Goal: Complete application form

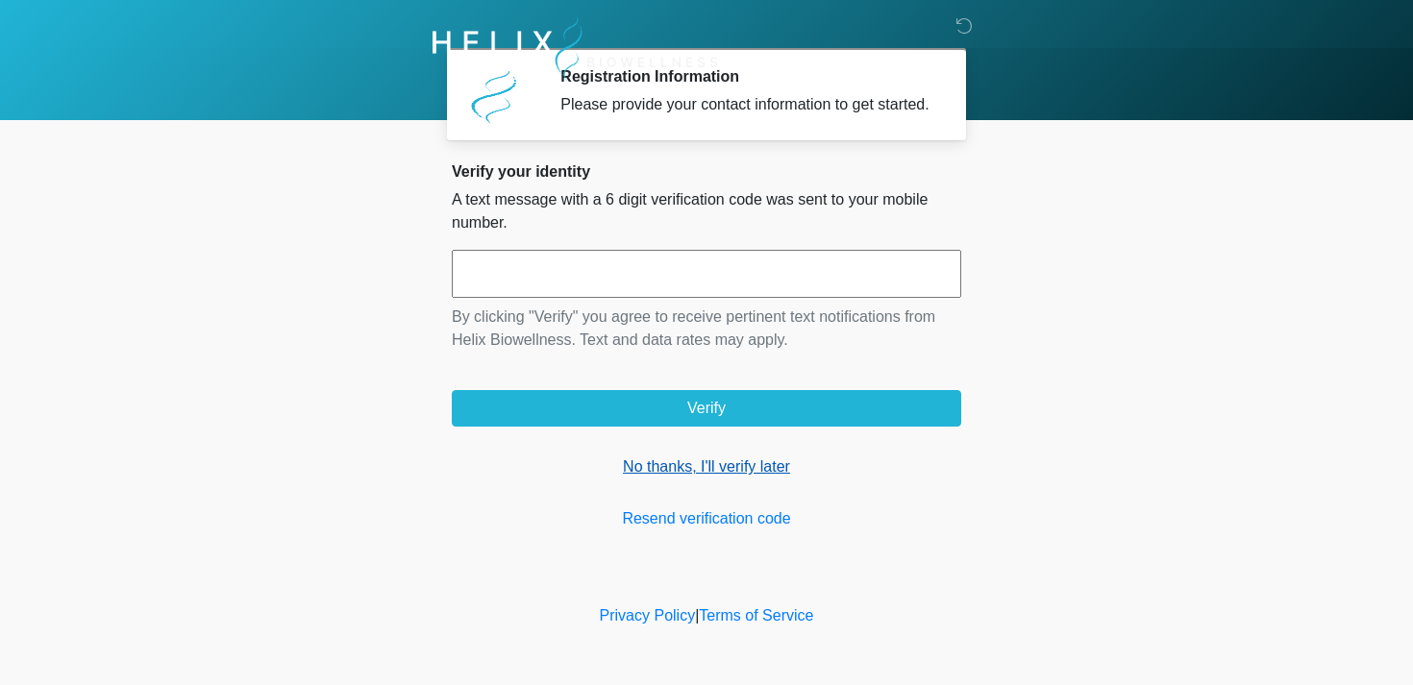
click at [686, 479] on link "No thanks, I'll verify later" at bounding box center [706, 467] width 509 height 23
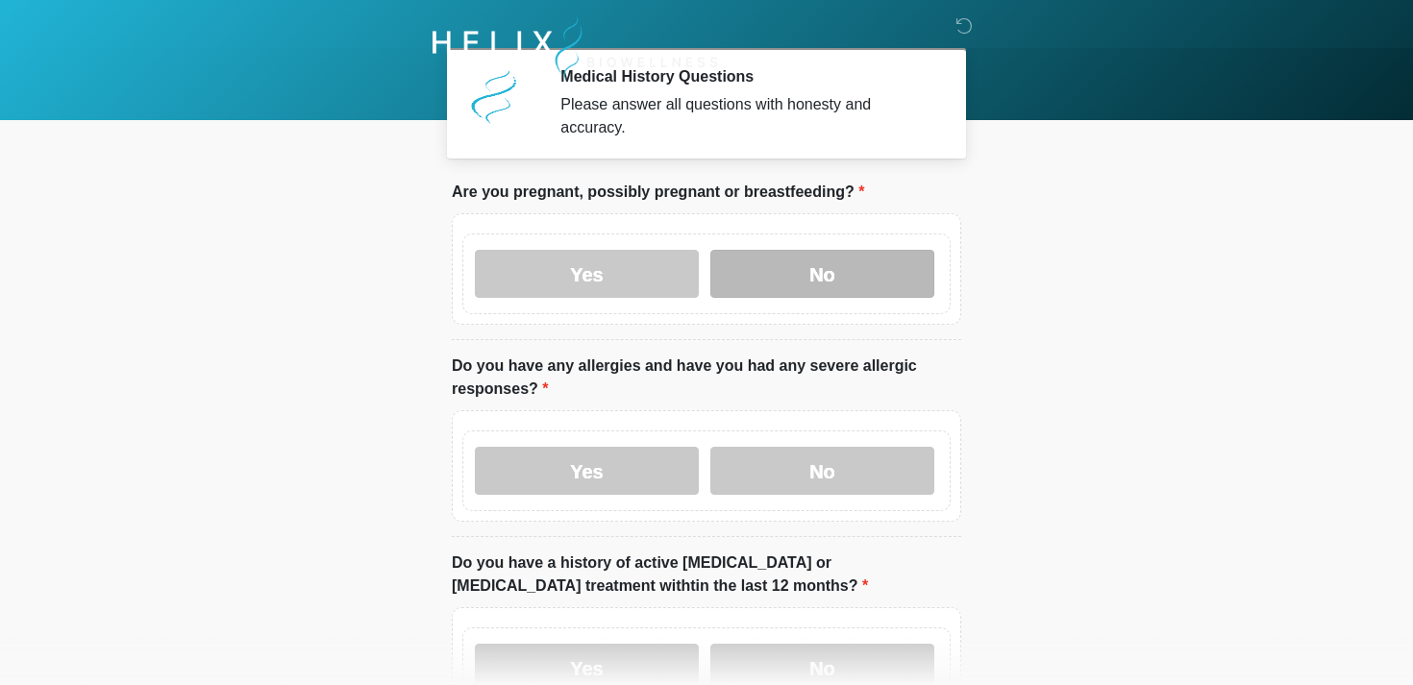
click at [813, 271] on label "No" at bounding box center [822, 274] width 224 height 48
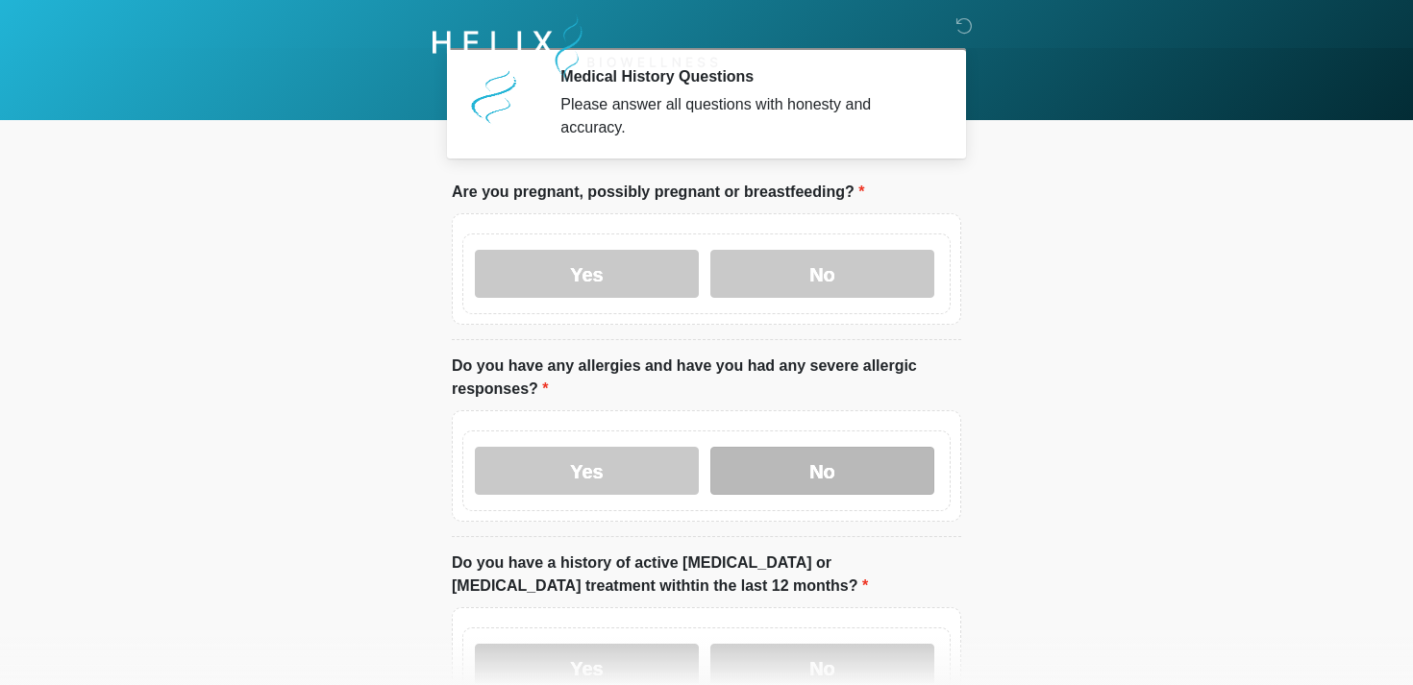
click at [806, 469] on label "No" at bounding box center [822, 471] width 224 height 48
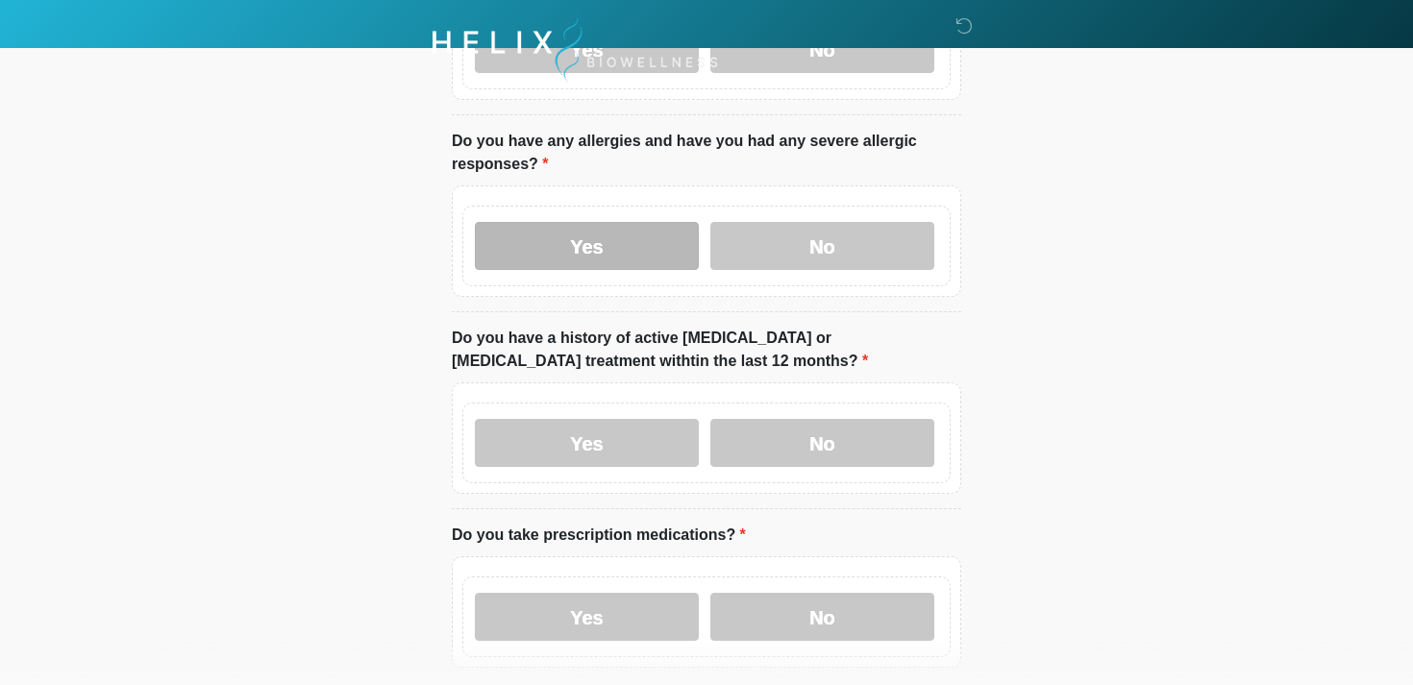
scroll to position [307, 0]
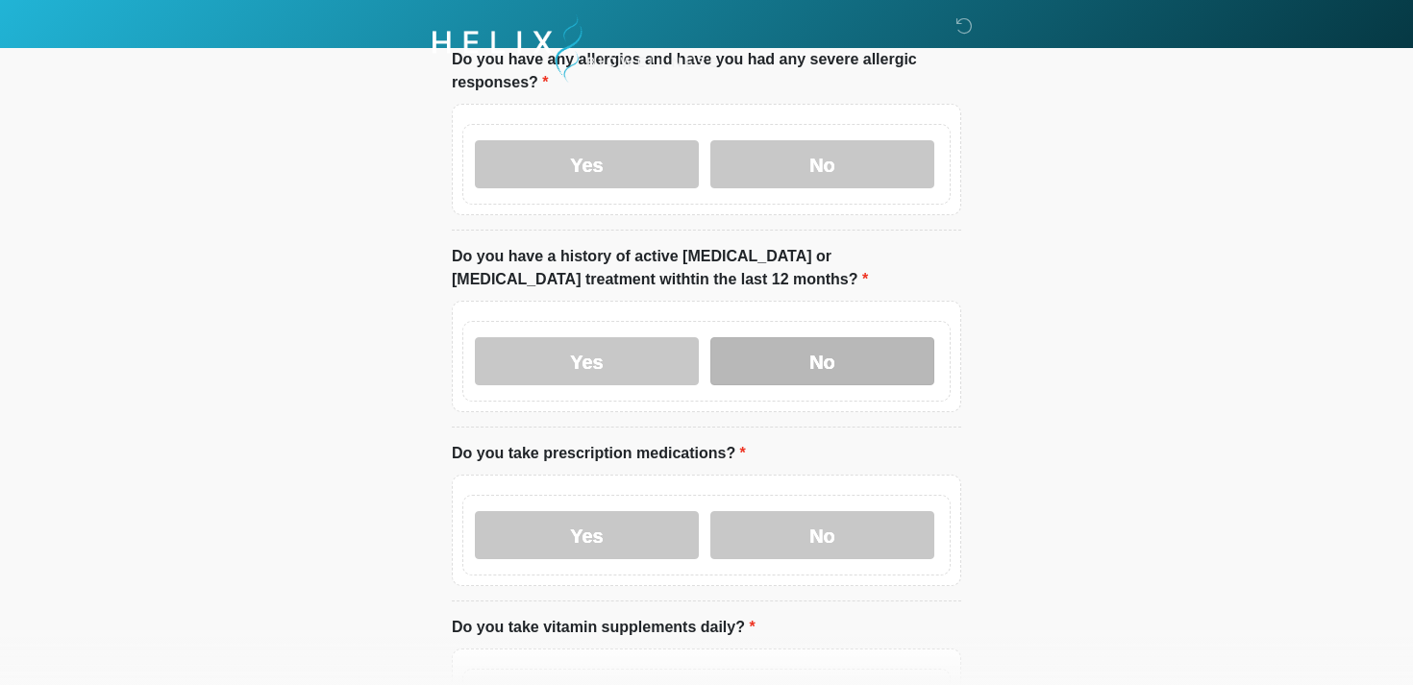
click at [789, 347] on label "No" at bounding box center [822, 361] width 224 height 48
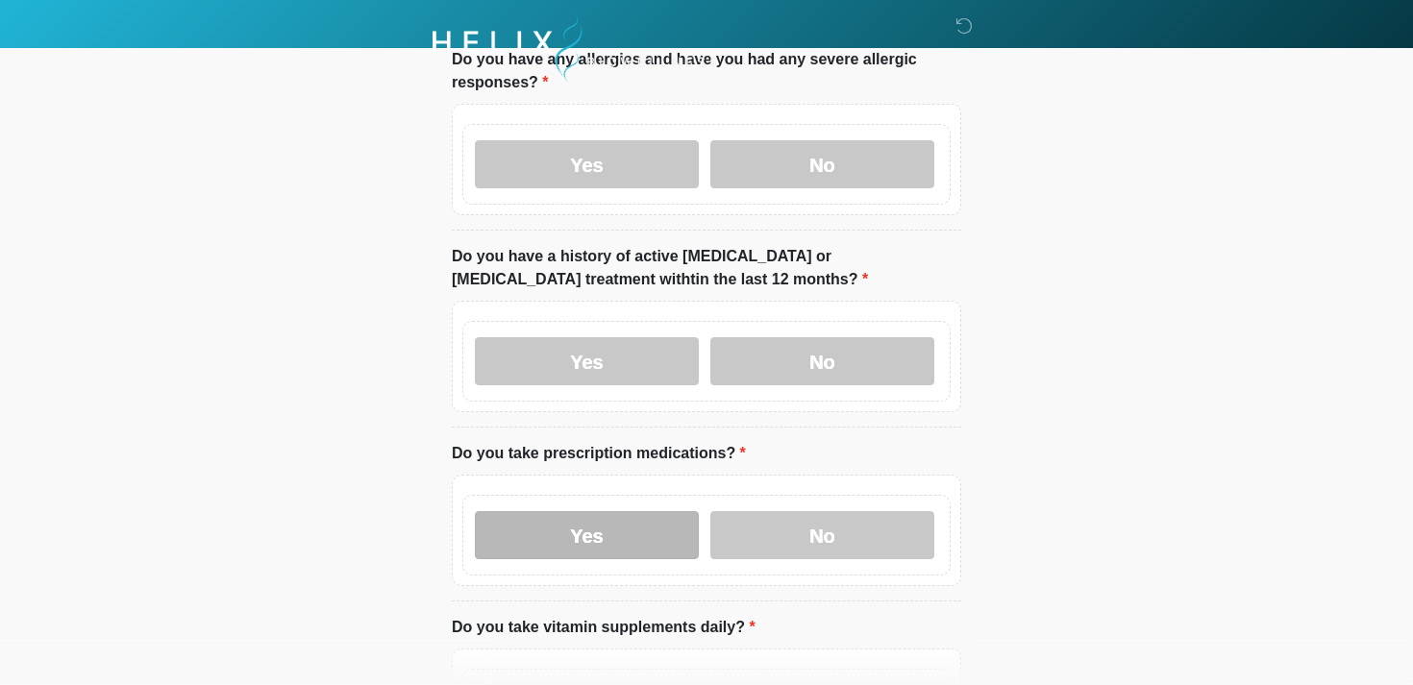
click at [630, 540] on label "Yes" at bounding box center [587, 535] width 224 height 48
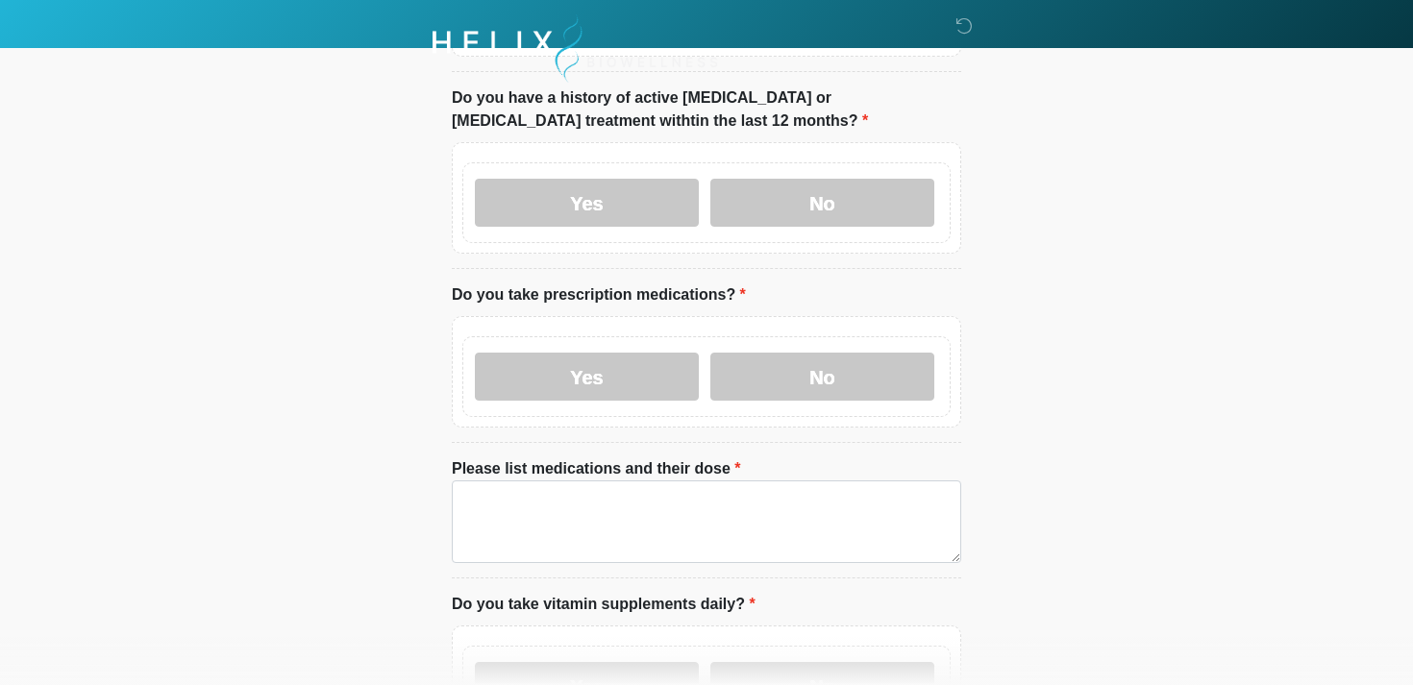
scroll to position [491, 0]
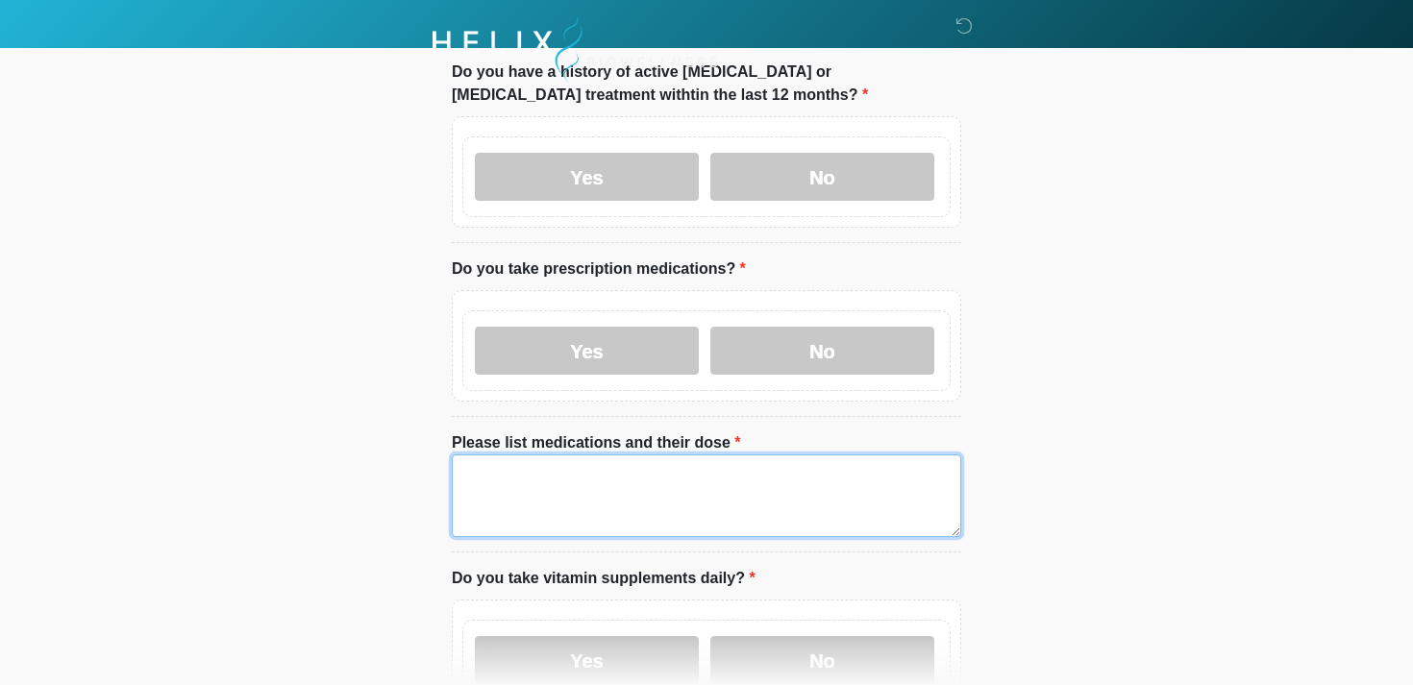
click at [546, 506] on textarea "Please list medications and their dose" at bounding box center [706, 496] width 509 height 83
paste textarea "**********"
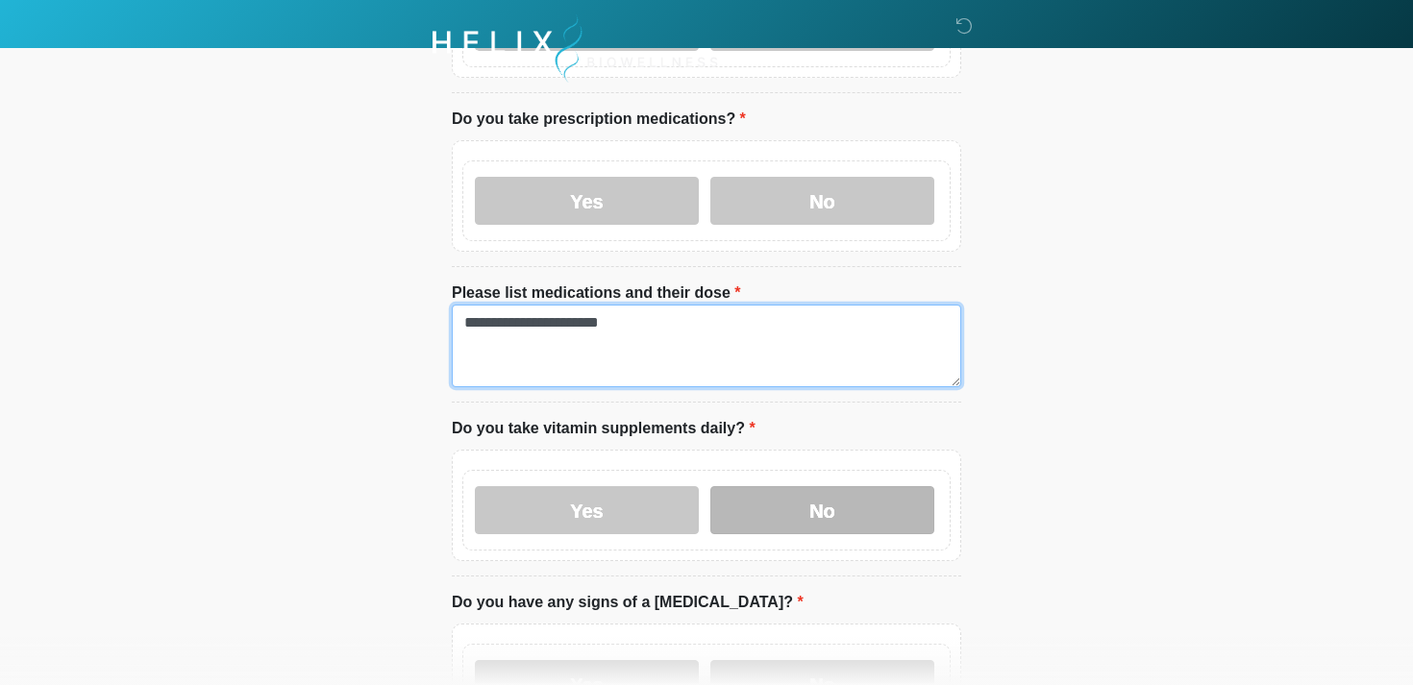
type textarea "**********"
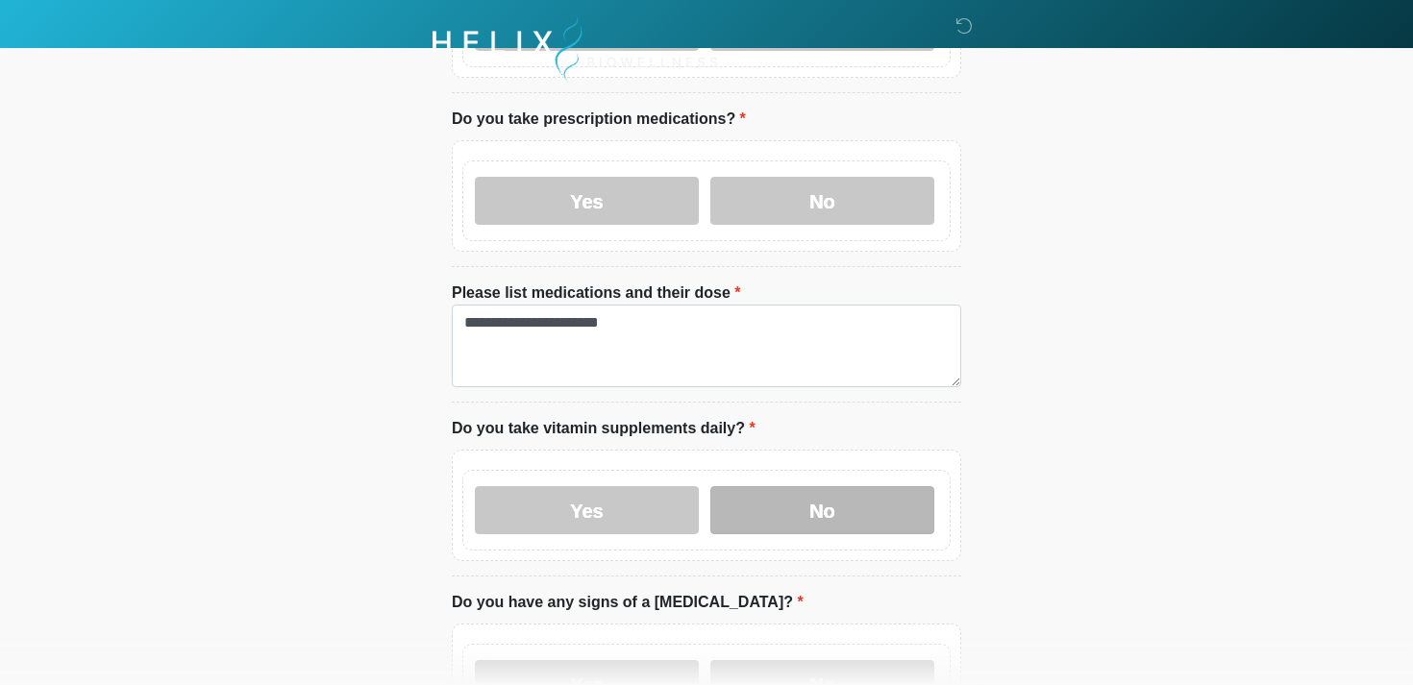
click at [790, 520] on label "No" at bounding box center [822, 510] width 224 height 48
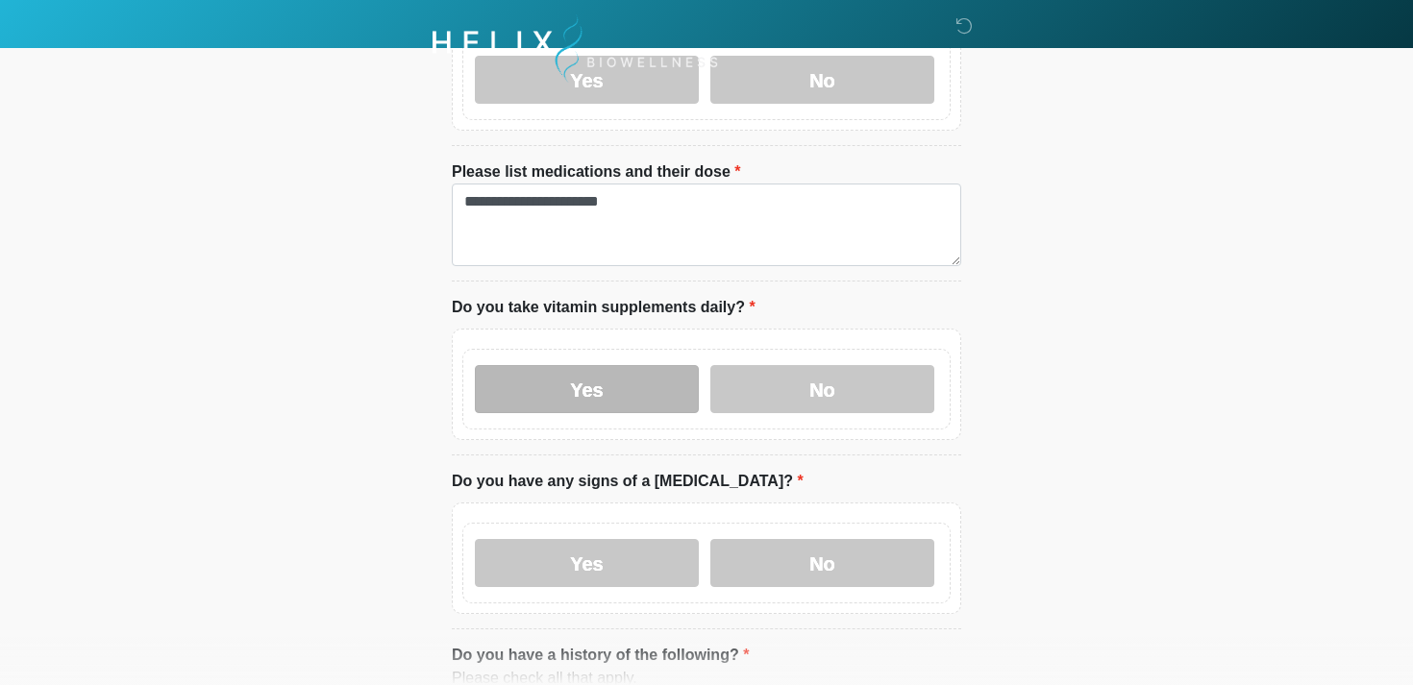
scroll to position [859, 0]
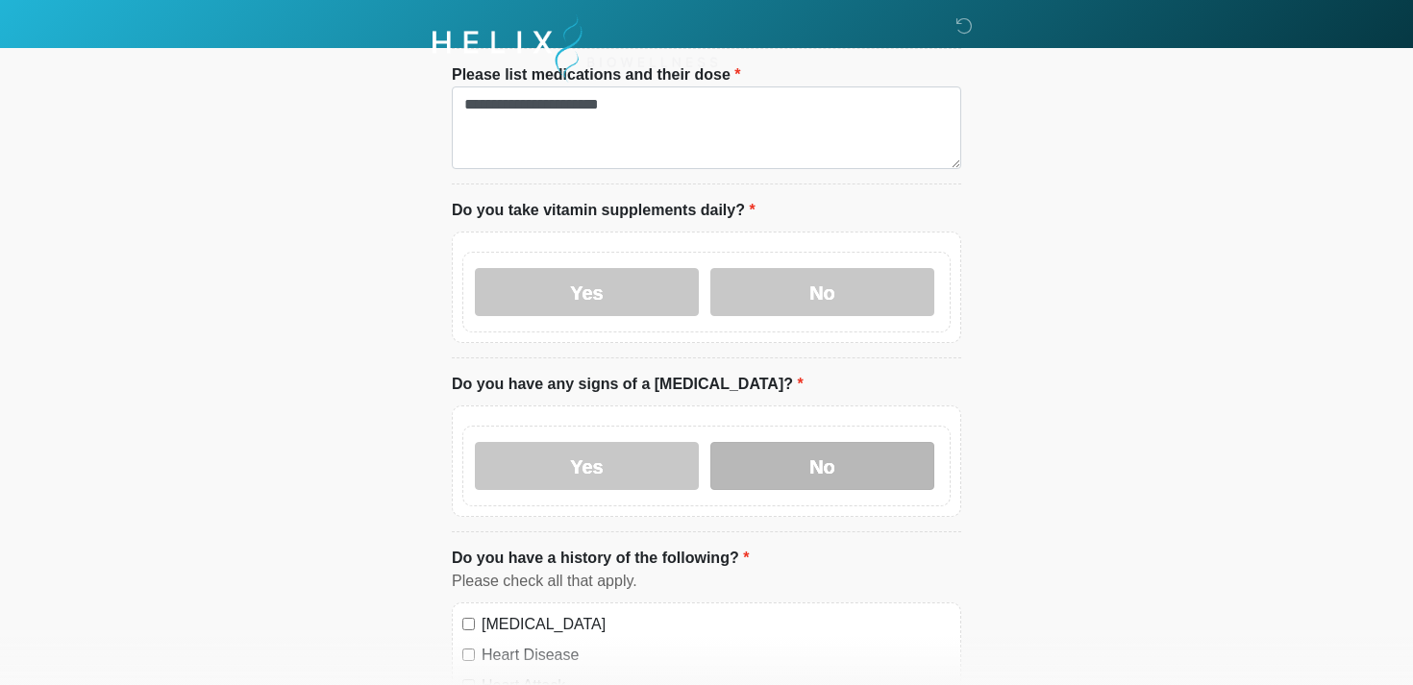
click at [774, 450] on label "No" at bounding box center [822, 466] width 224 height 48
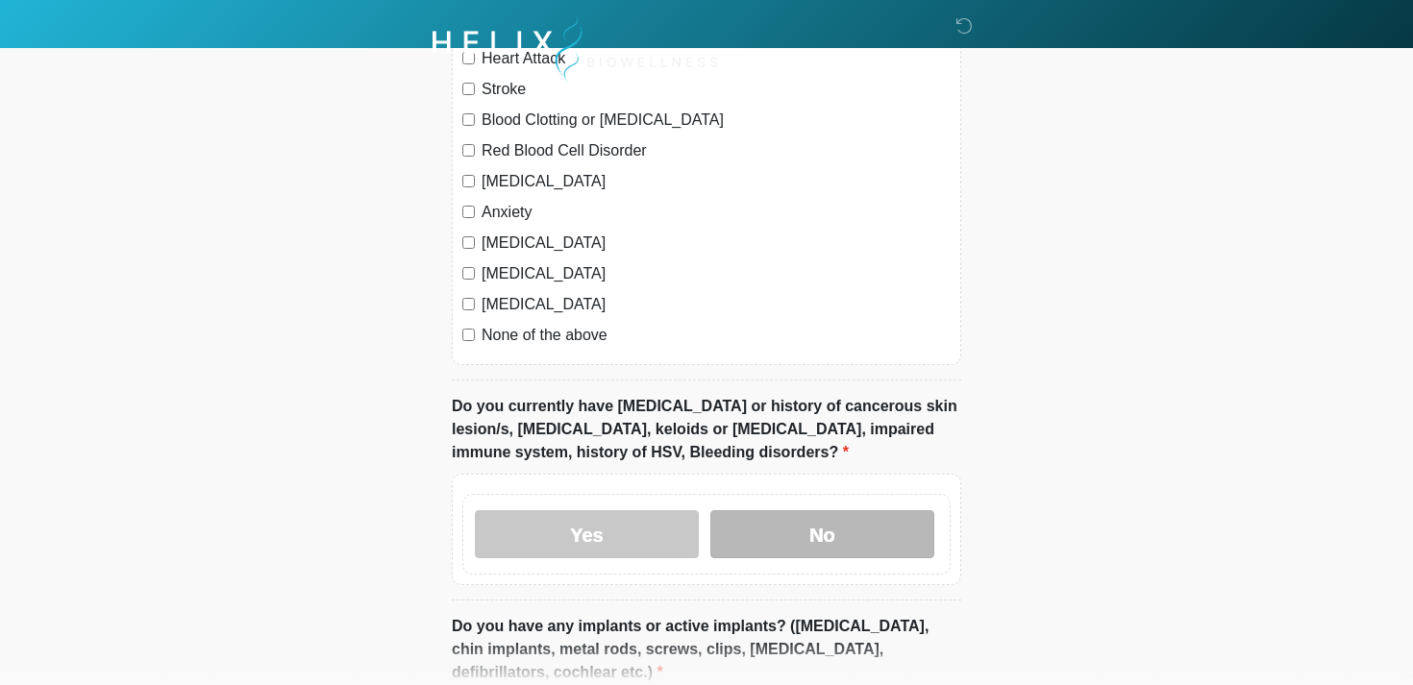
scroll to position [1541, 0]
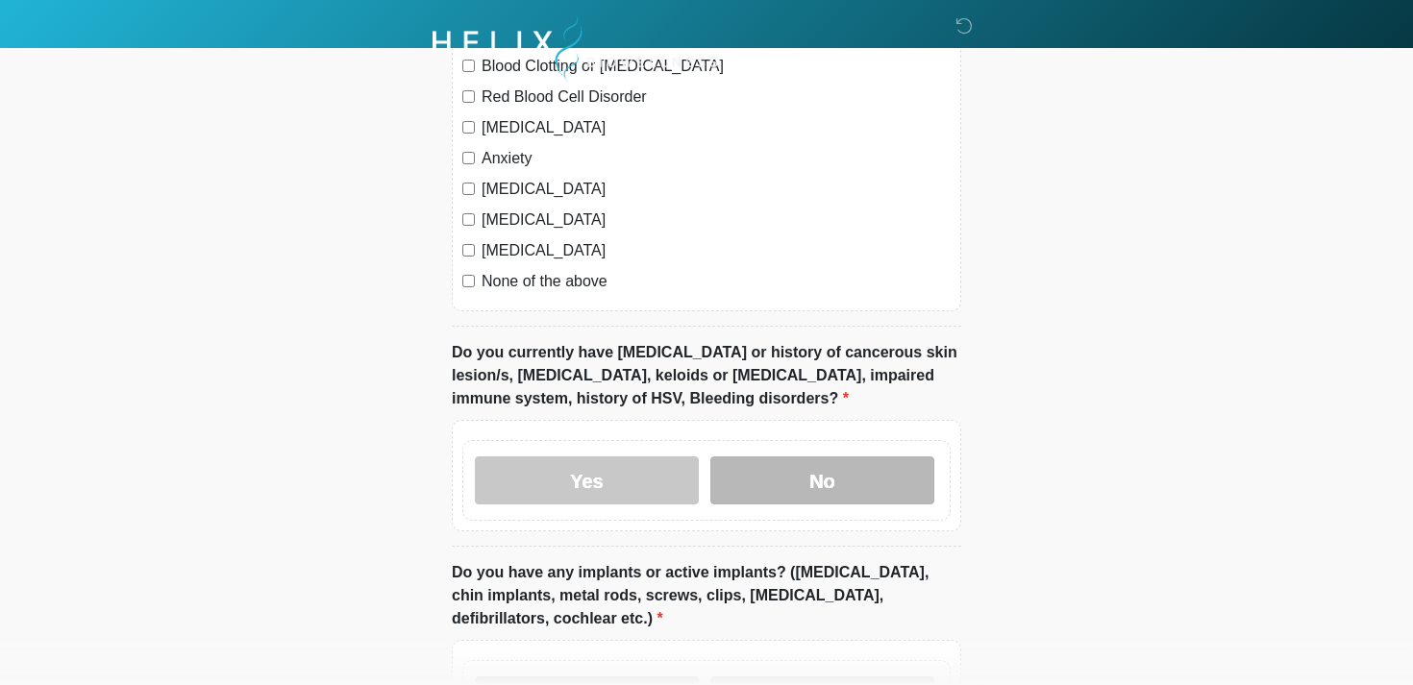
click at [772, 474] on label "No" at bounding box center [822, 481] width 224 height 48
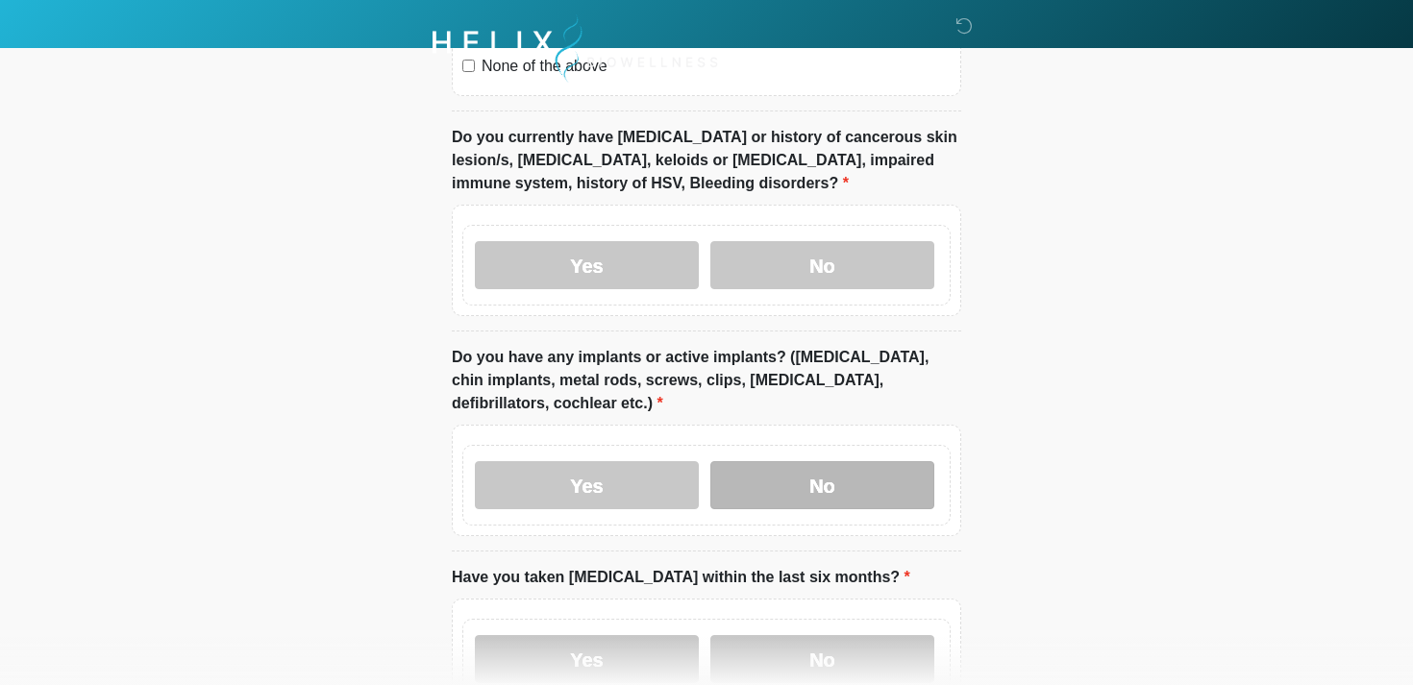
scroll to position [1762, 0]
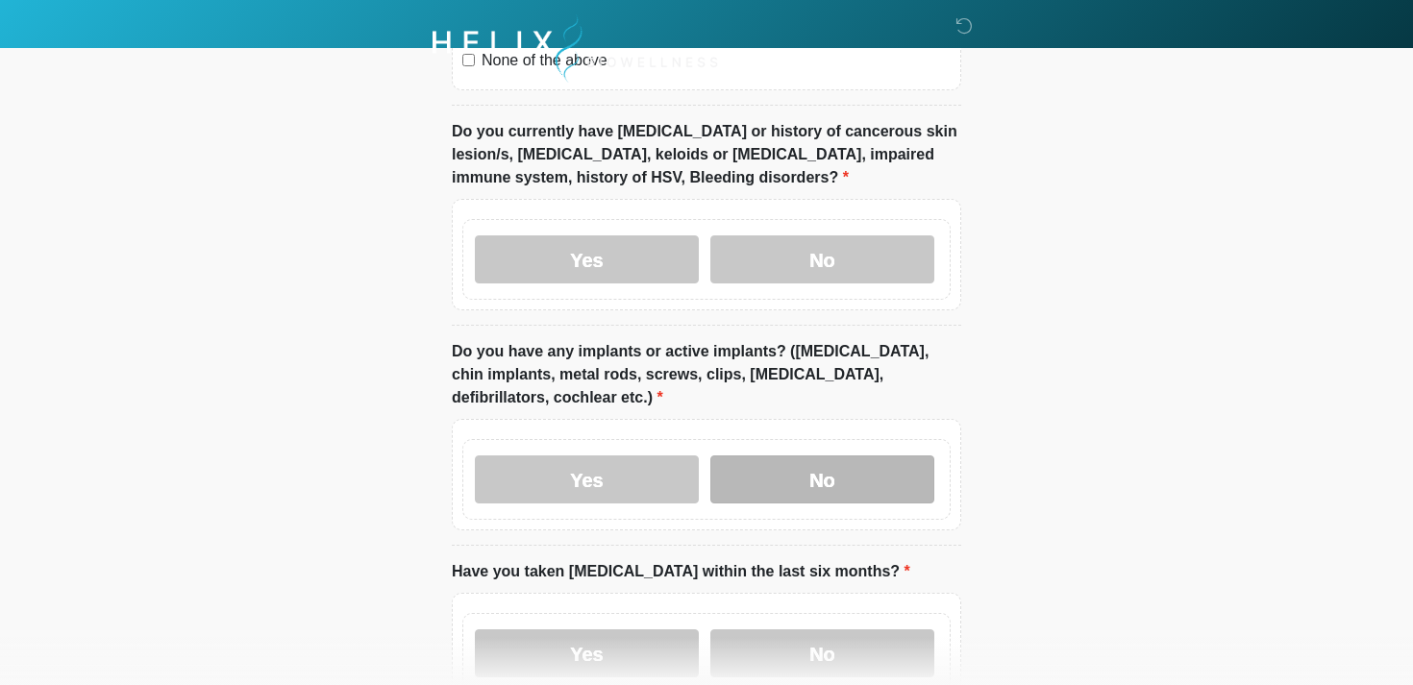
click at [774, 473] on label "No" at bounding box center [822, 480] width 224 height 48
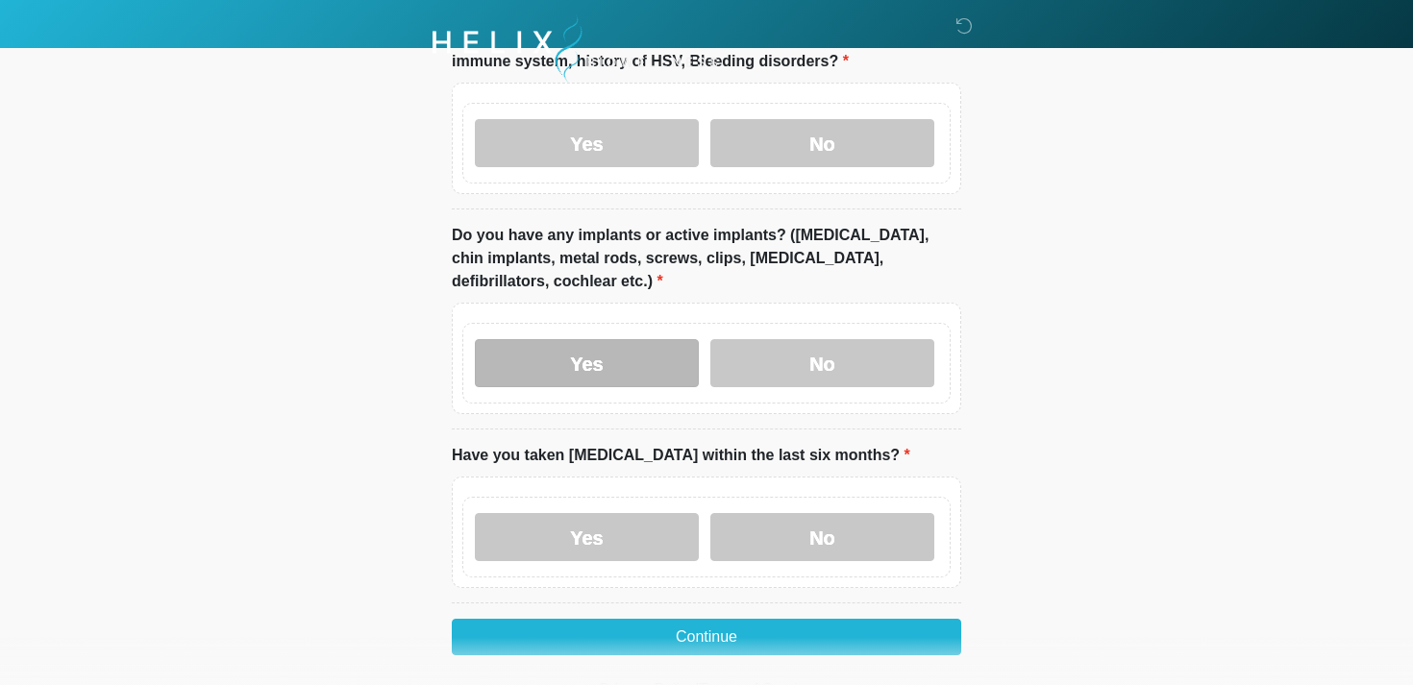
scroll to position [1943, 0]
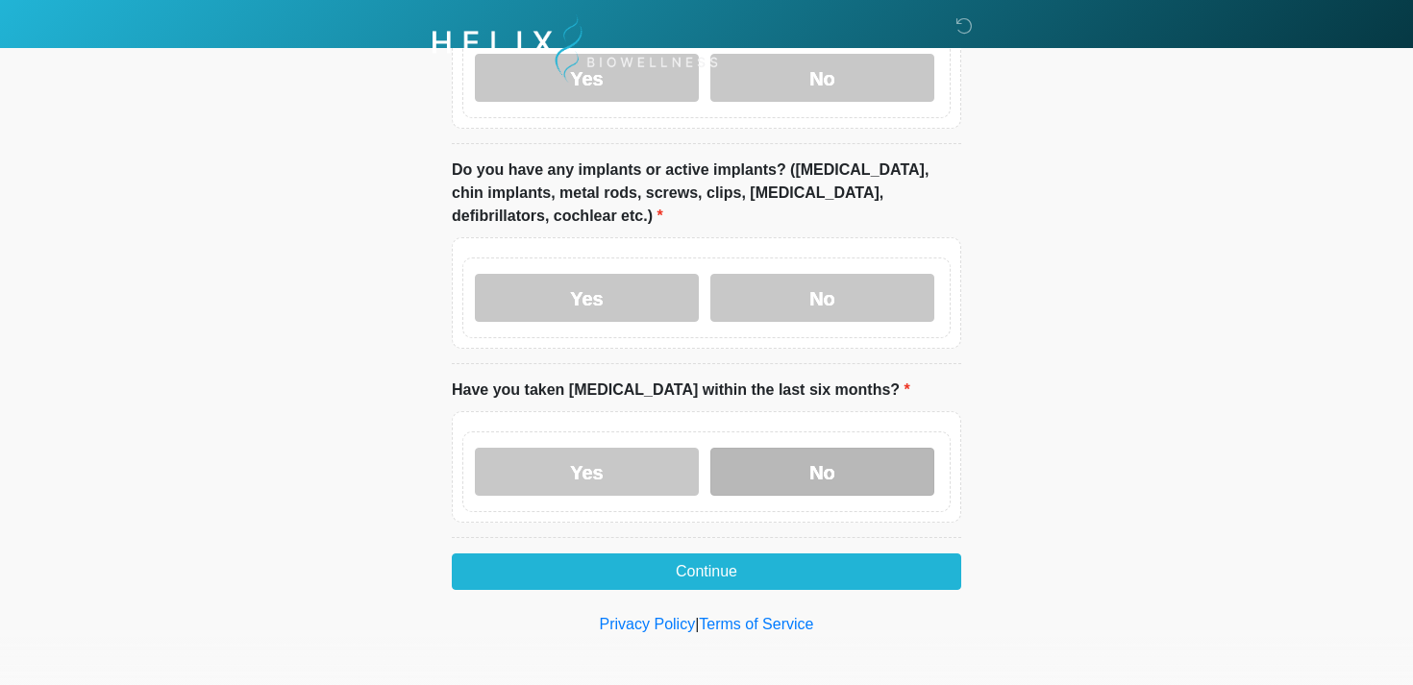
click at [769, 468] on label "No" at bounding box center [822, 472] width 224 height 48
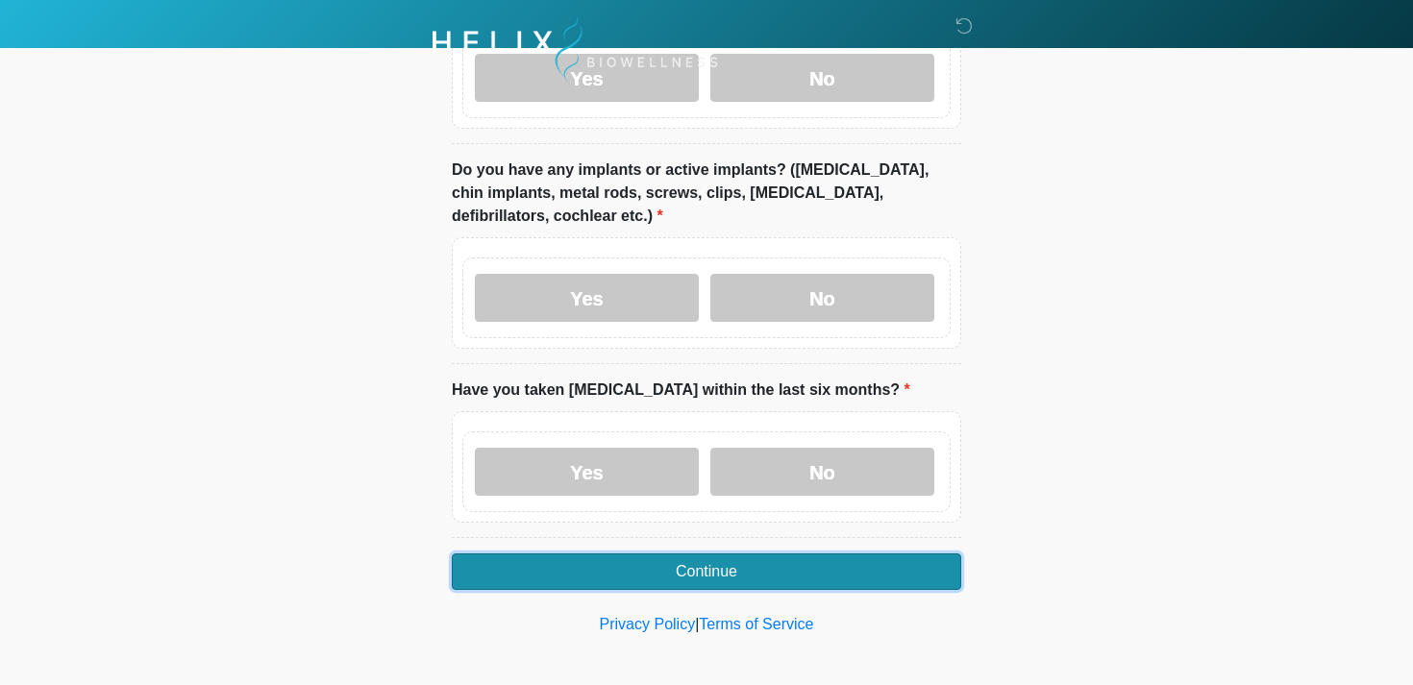
click at [660, 567] on button "Continue" at bounding box center [706, 572] width 509 height 37
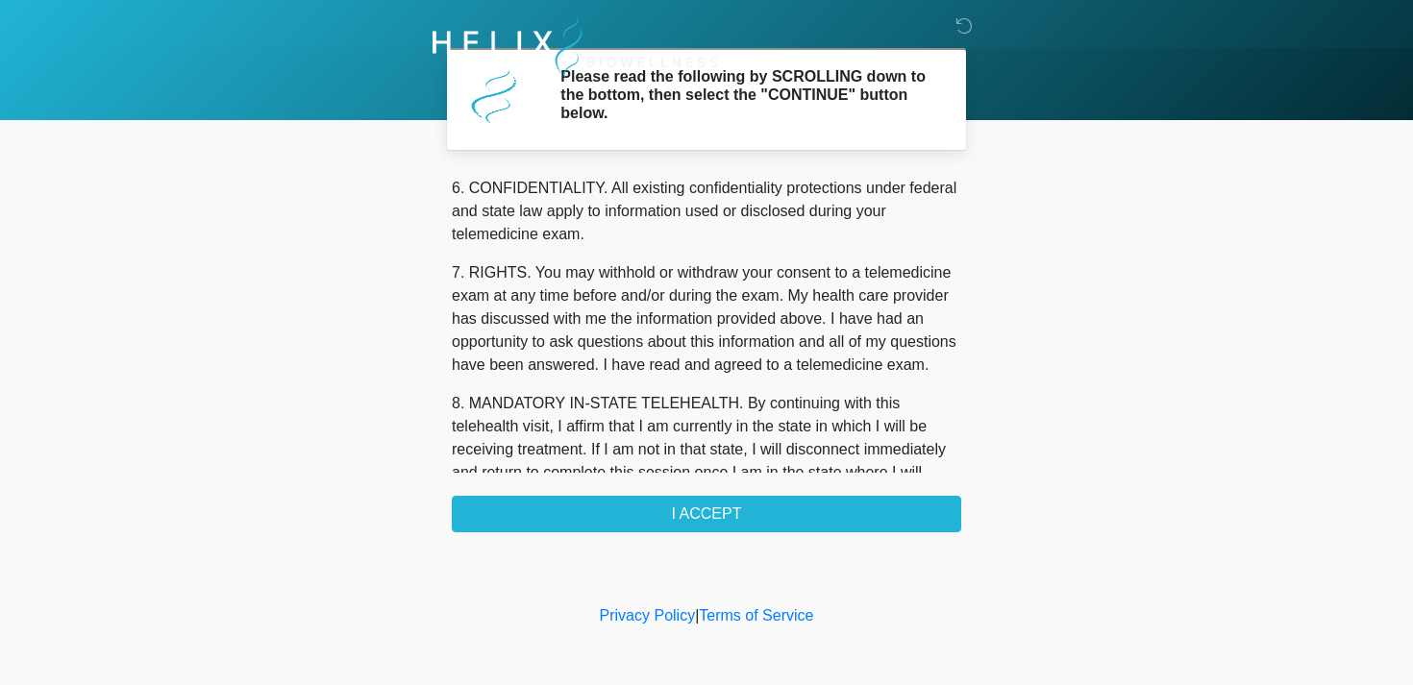
scroll to position [814, 0]
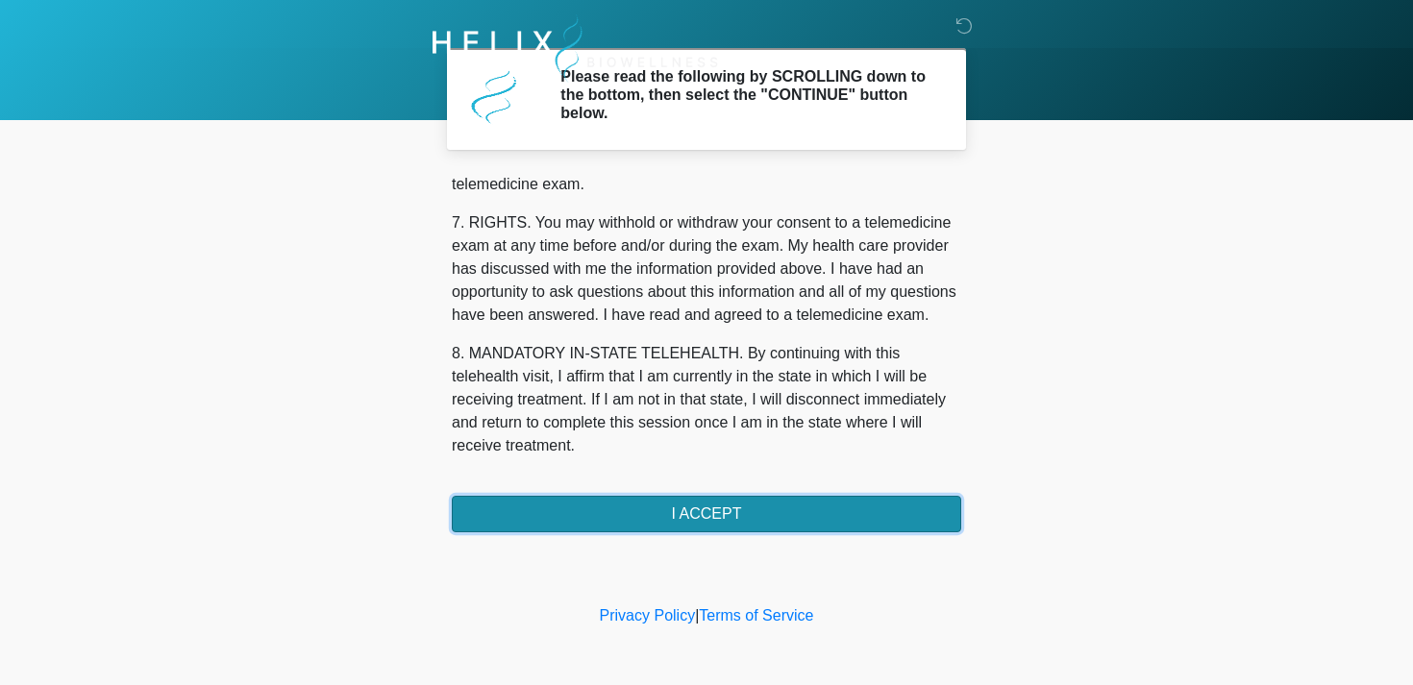
click at [551, 505] on button "I ACCEPT" at bounding box center [706, 514] width 509 height 37
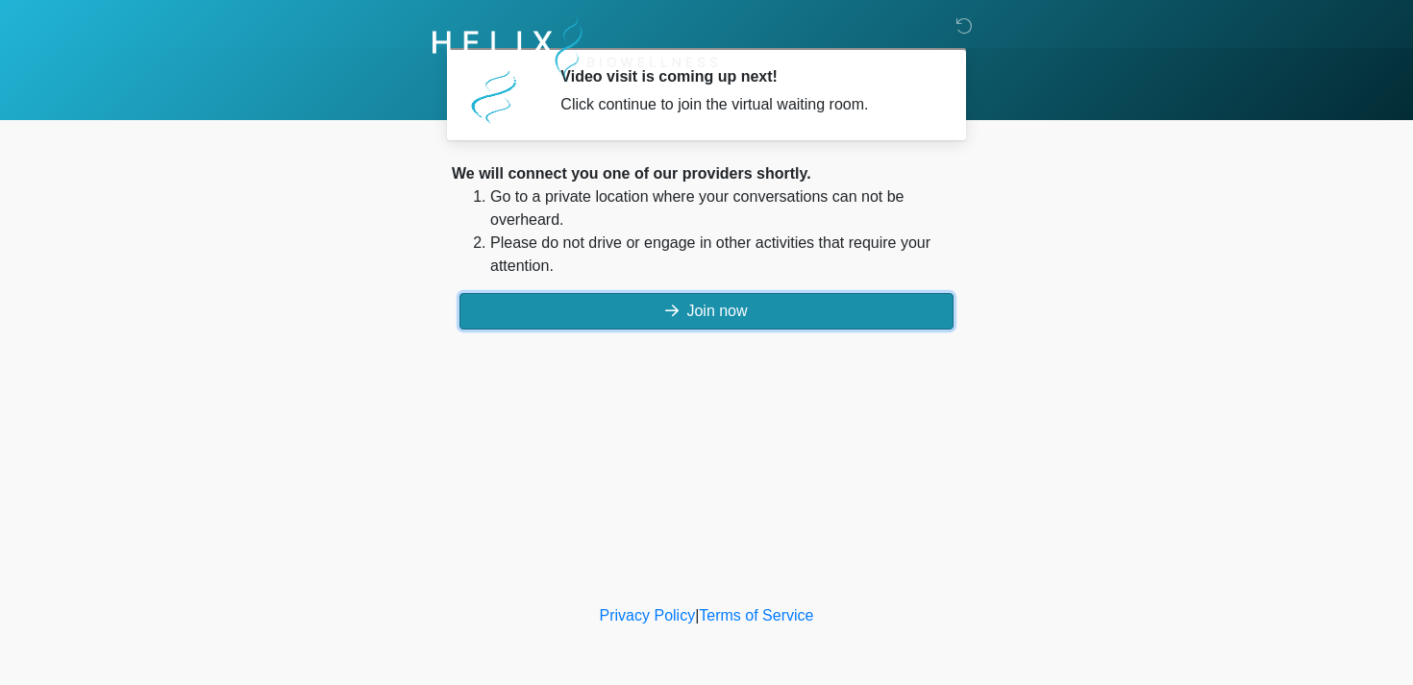
click at [575, 312] on button "Join now" at bounding box center [706, 311] width 494 height 37
